Goal: Communication & Community: Participate in discussion

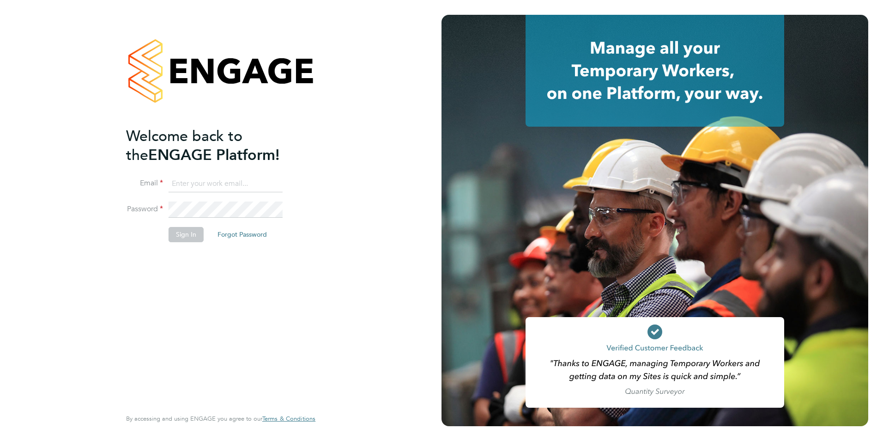
type input "connor@carbonrecruitment.co.uk"
click at [180, 241] on button "Sign In" at bounding box center [186, 234] width 35 height 15
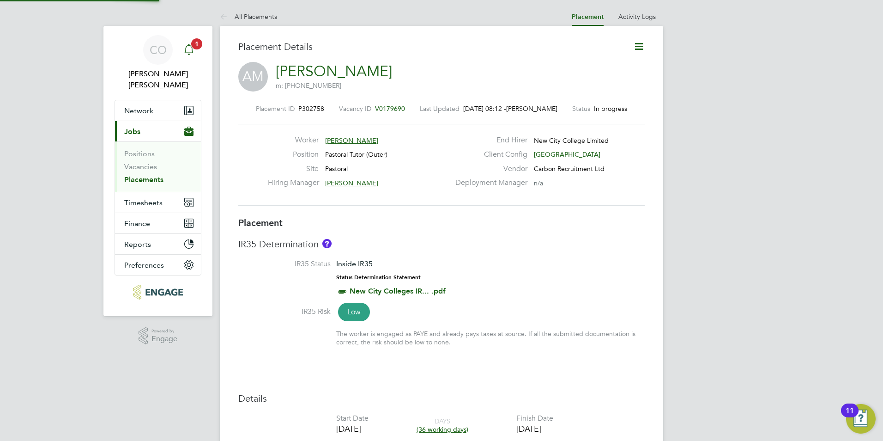
click at [184, 55] on icon "Main navigation" at bounding box center [188, 49] width 11 height 11
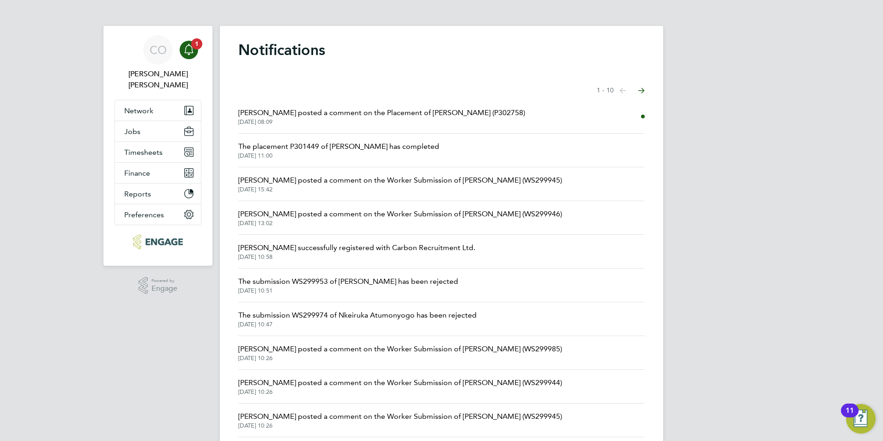
click at [290, 121] on span "[DATE] 08:09" at bounding box center [381, 121] width 287 height 7
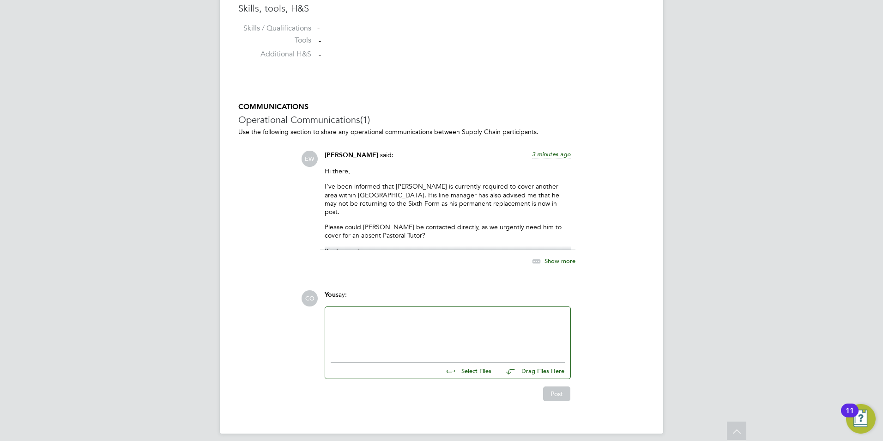
click at [358, 328] on div at bounding box center [448, 332] width 234 height 40
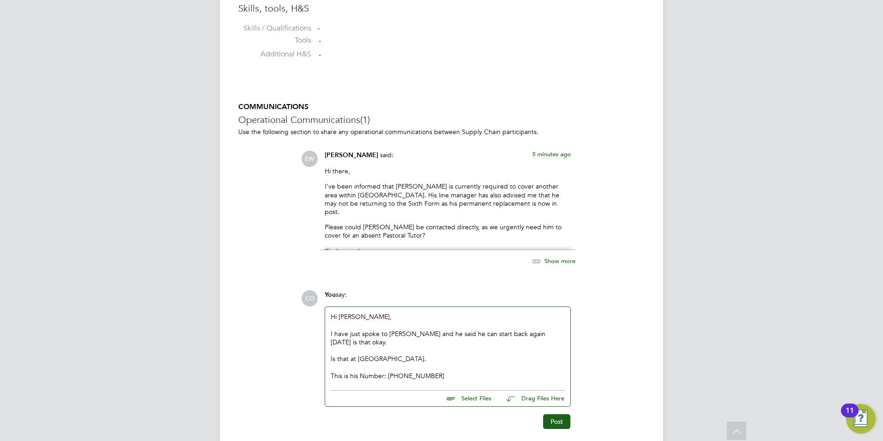
click at [358, 331] on div "I have just spoke to [PERSON_NAME] and he said he can start back again [DATE] i…" at bounding box center [448, 337] width 234 height 17
click at [447, 371] on div "This is his Number: [PHONE_NUMBER]" at bounding box center [448, 375] width 234 height 8
click at [465, 354] on div "Is that at [GEOGRAPHIC_DATA]." at bounding box center [448, 358] width 234 height 8
click at [563, 414] on button "Post" at bounding box center [556, 421] width 27 height 15
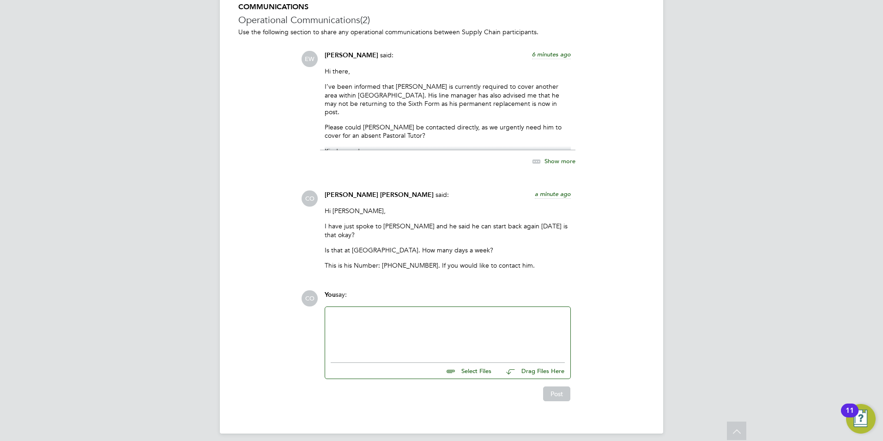
scroll to position [1242, 0]
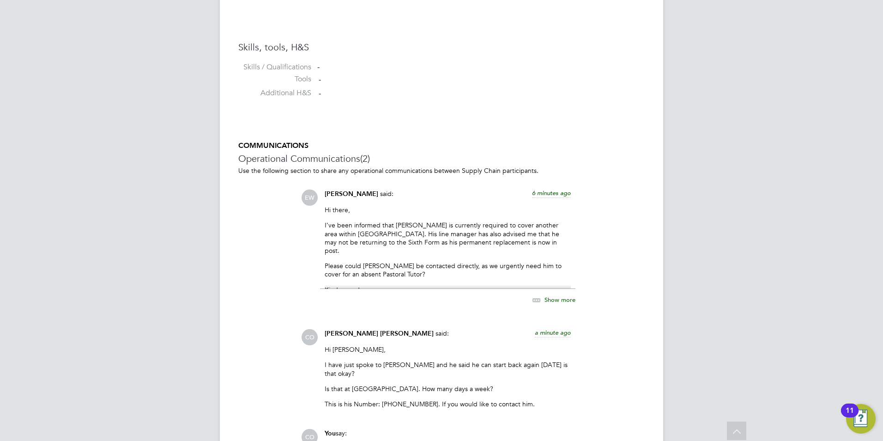
drag, startPoint x: 497, startPoint y: 145, endPoint x: 372, endPoint y: 81, distance: 140.5
click at [372, 88] on li "Additional H&S -" at bounding box center [441, 95] width 406 height 14
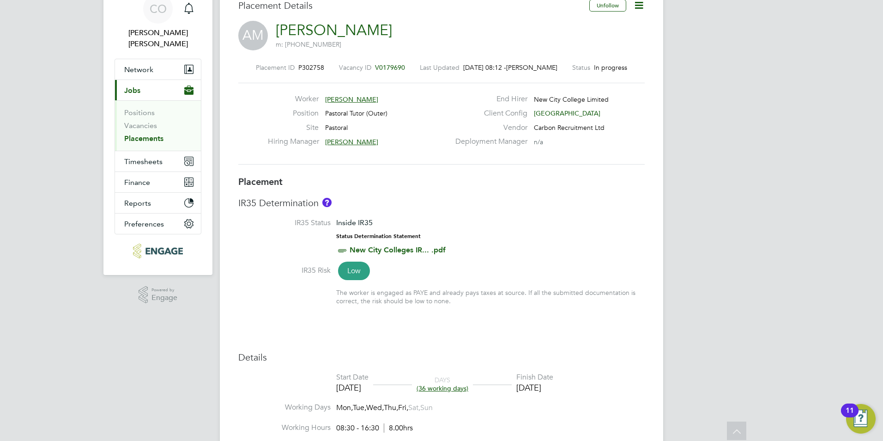
scroll to position [0, 0]
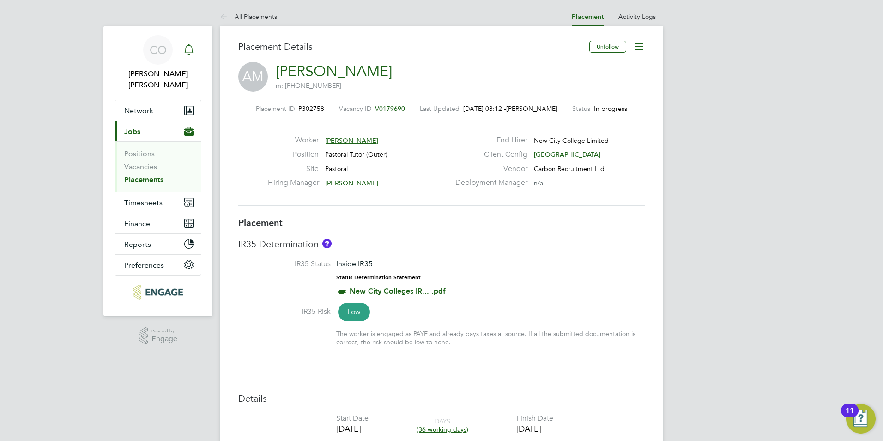
click at [185, 53] on icon "Main navigation" at bounding box center [188, 48] width 9 height 9
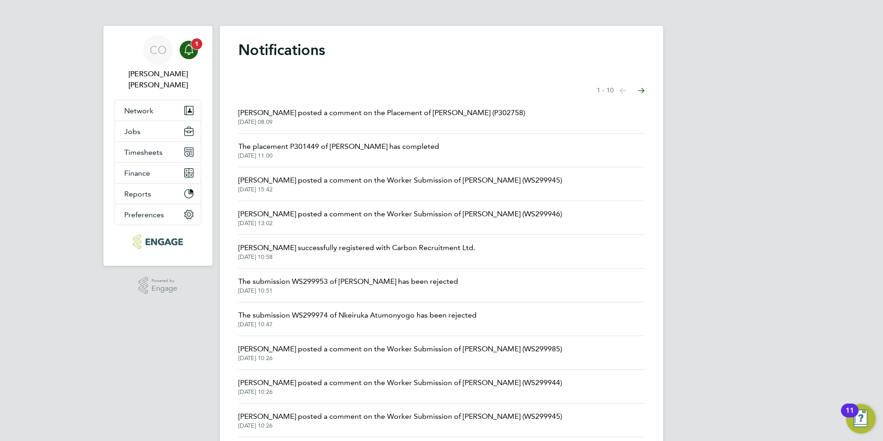
click at [196, 49] on app-alerts-badge "1" at bounding box center [197, 43] width 12 height 12
click at [194, 57] on div "Main navigation" at bounding box center [189, 50] width 18 height 18
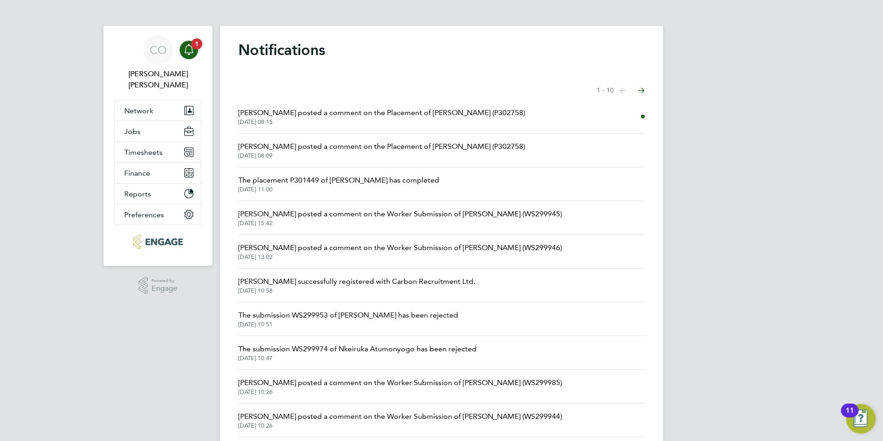
click at [289, 118] on span "[DATE] 08:15" at bounding box center [381, 121] width 287 height 7
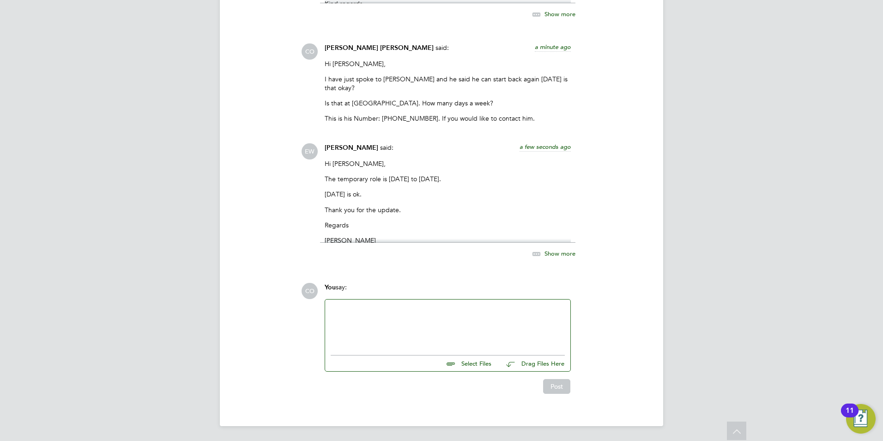
click at [409, 320] on div at bounding box center [448, 325] width 234 height 40
click at [556, 391] on button "Post" at bounding box center [556, 386] width 27 height 15
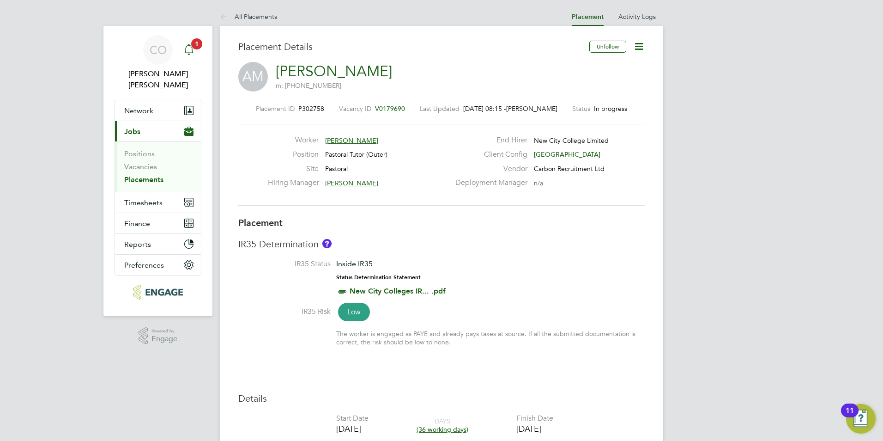
click at [191, 48] on icon "Main navigation" at bounding box center [188, 49] width 11 height 11
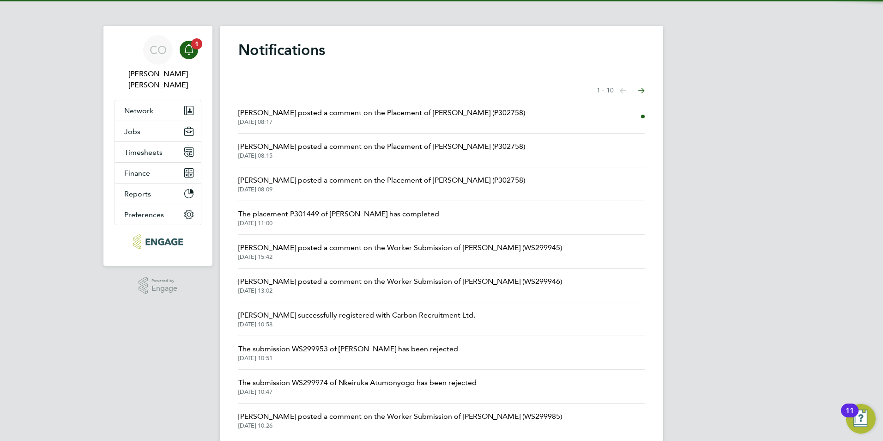
click at [319, 113] on span "[PERSON_NAME] posted a comment on the Placement of [PERSON_NAME] (P302758)" at bounding box center [381, 112] width 287 height 11
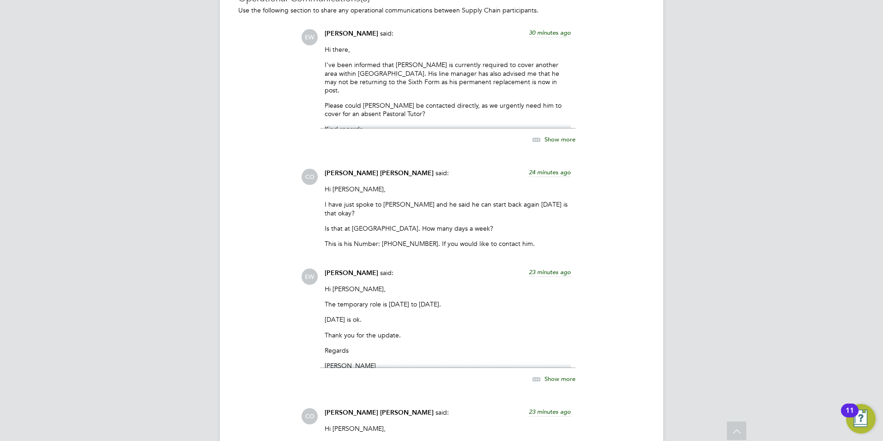
scroll to position [790, 0]
click at [527, 317] on p "Tomorrow is ok." at bounding box center [448, 318] width 246 height 8
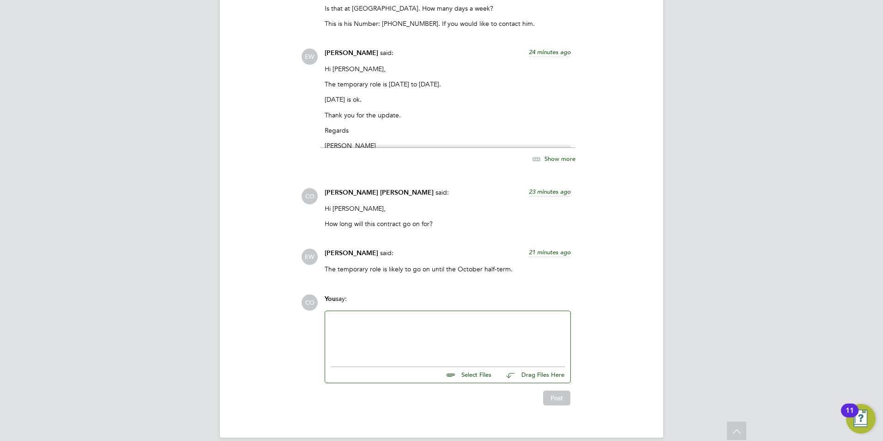
scroll to position [1021, 0]
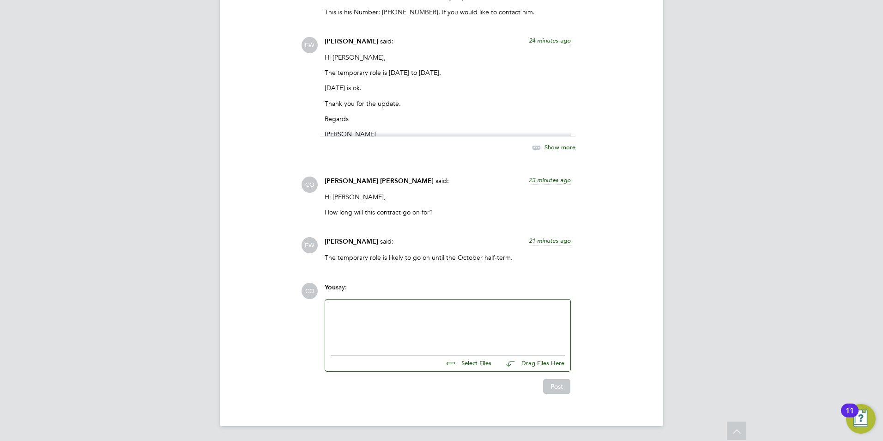
click at [425, 314] on div at bounding box center [448, 325] width 234 height 40
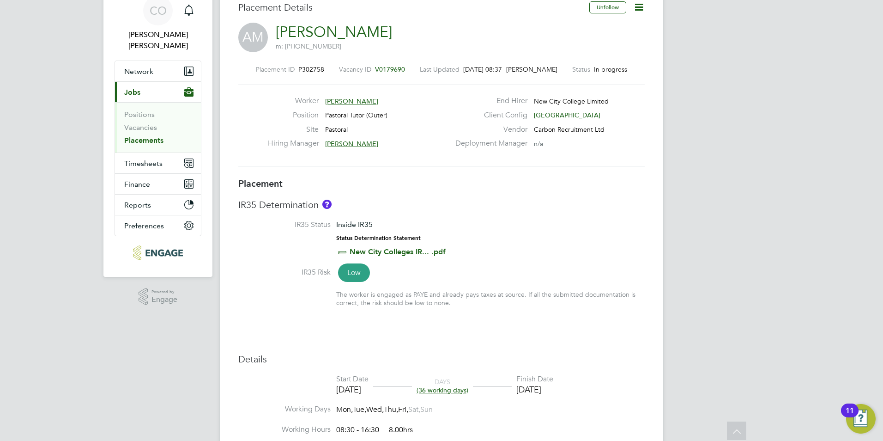
scroll to position [0, 0]
